Goal: Check status: Check status

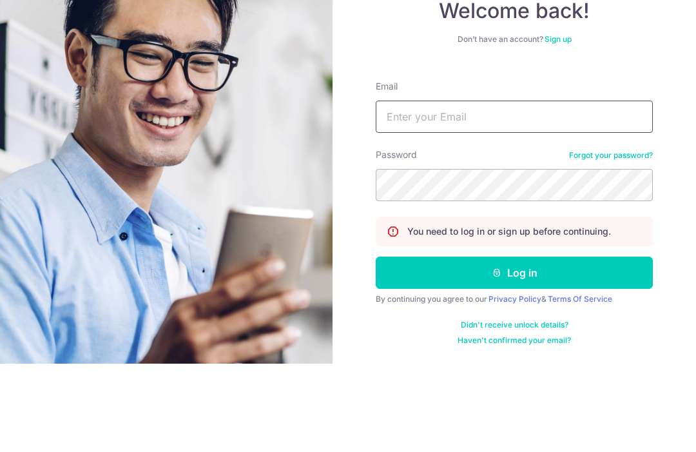
type input "[EMAIL_ADDRESS][DOMAIN_NAME]"
click at [515, 345] on button "Log in" at bounding box center [514, 361] width 277 height 32
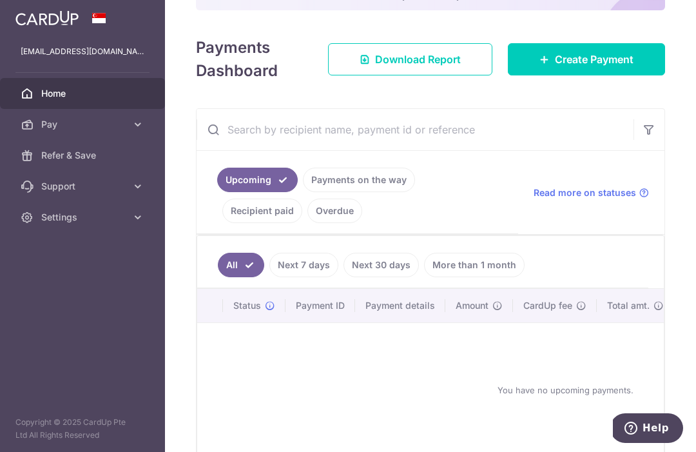
scroll to position [157, 0]
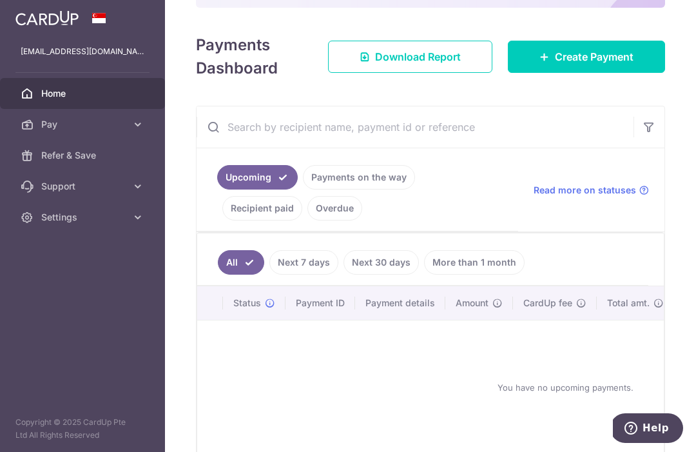
click at [302, 211] on link "Recipient paid" at bounding box center [262, 208] width 80 height 25
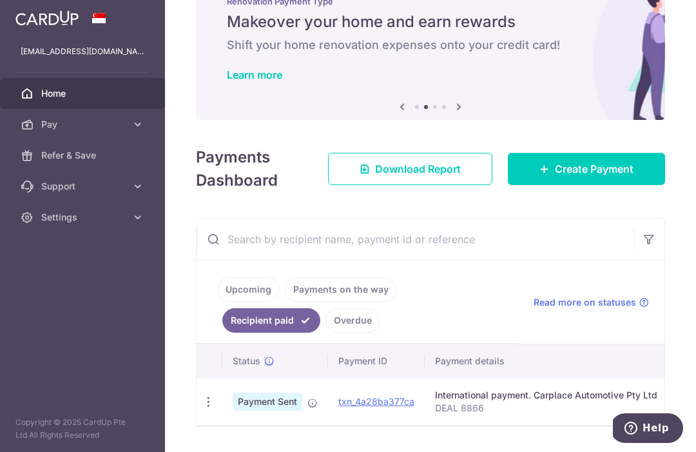
scroll to position [44, 0]
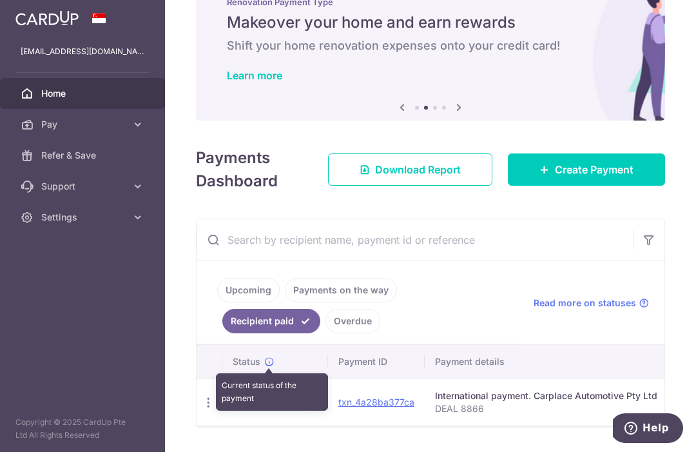
click at [264, 367] on icon at bounding box center [269, 362] width 10 height 10
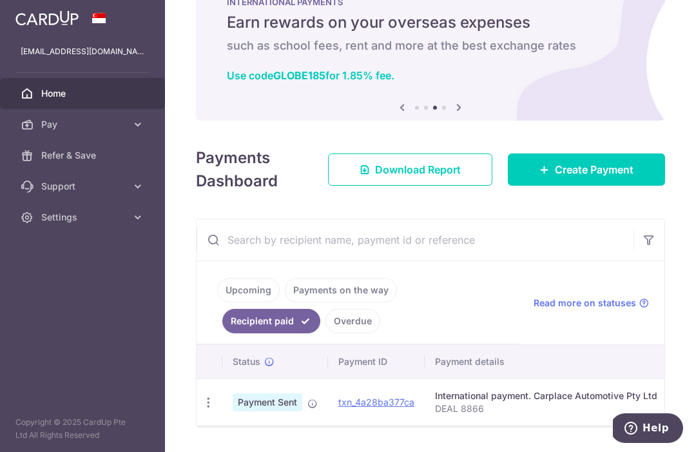
click at [259, 193] on div "Payments Dashboard Download Report Create Payment" at bounding box center [430, 167] width 469 height 52
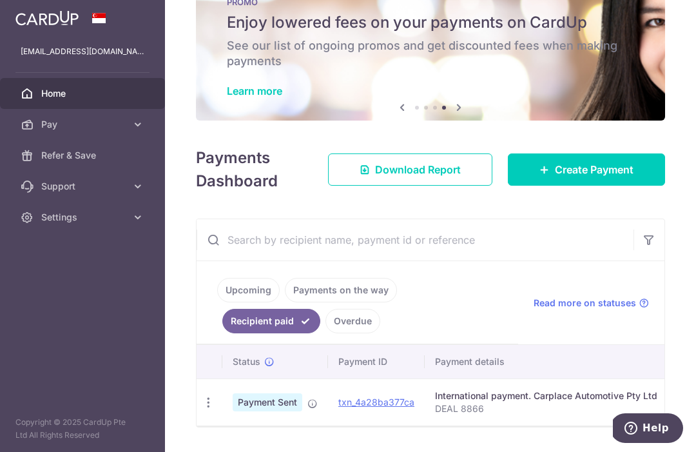
scroll to position [0, 0]
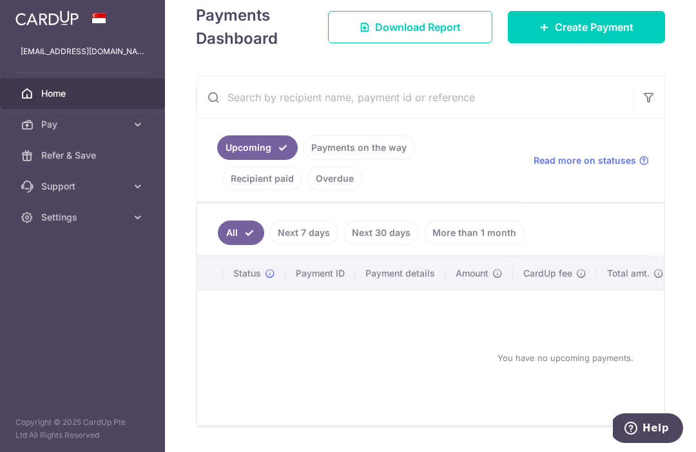
click at [300, 189] on link "Recipient paid" at bounding box center [262, 178] width 80 height 25
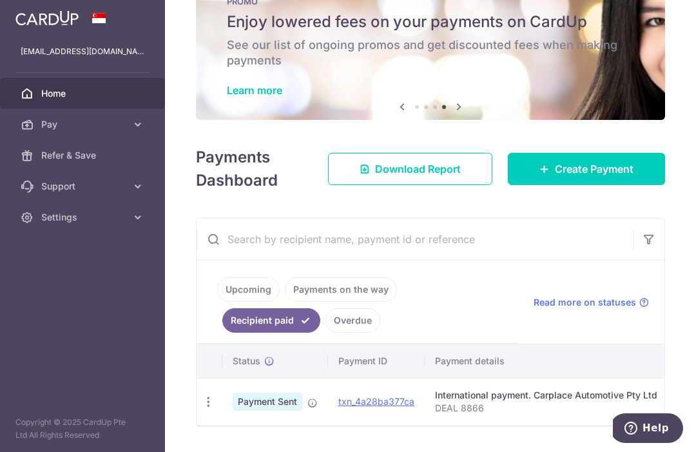
scroll to position [44, 0]
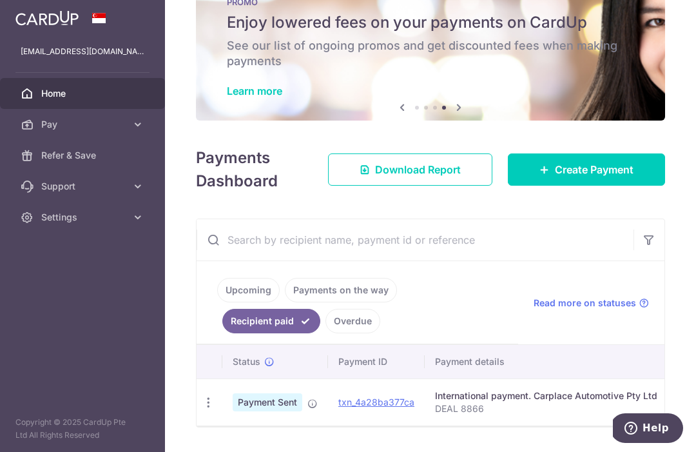
click at [339, 407] on link "txn_4a28ba377ca" at bounding box center [377, 402] width 76 height 11
